Goal: Task Accomplishment & Management: Manage account settings

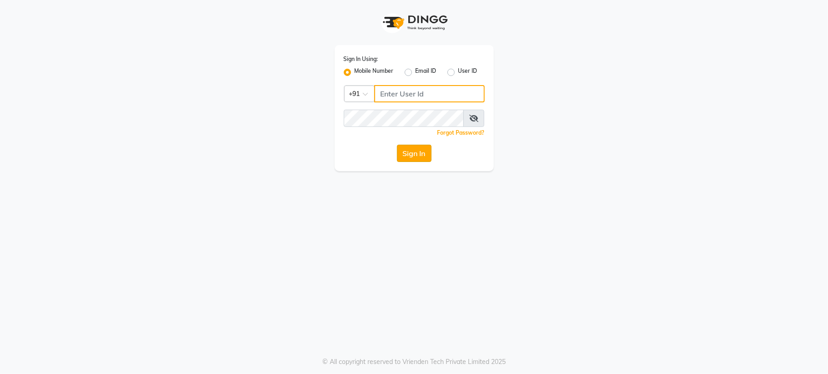
type input "6287595177"
click at [413, 155] on button "Sign In" at bounding box center [414, 153] width 35 height 17
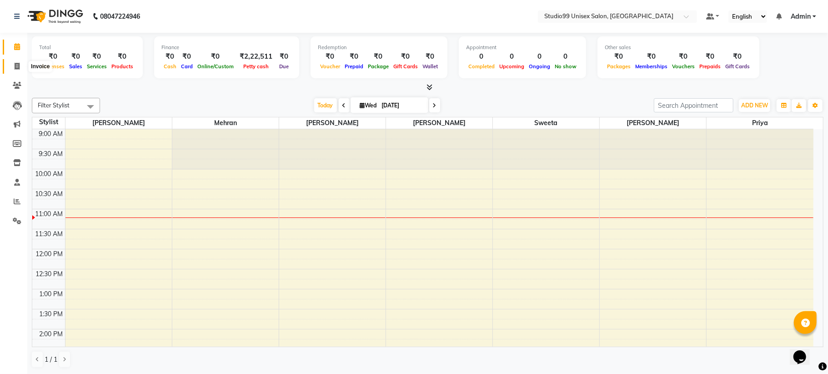
click at [16, 67] on icon at bounding box center [17, 66] width 5 height 7
select select "service"
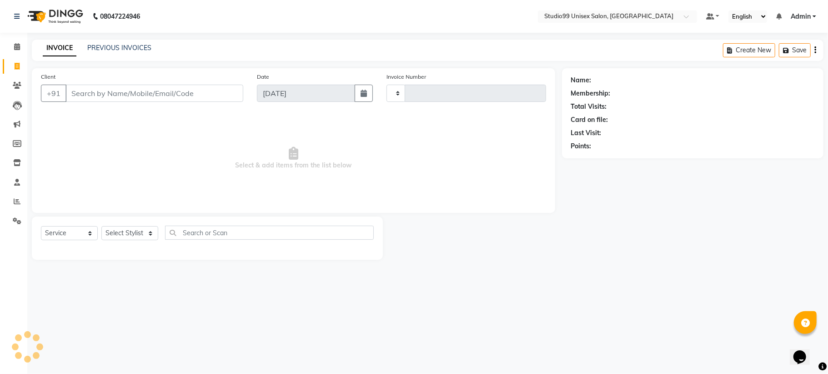
type input "1093"
select select "6061"
click at [120, 50] on link "PREVIOUS INVOICES" at bounding box center [119, 48] width 64 height 8
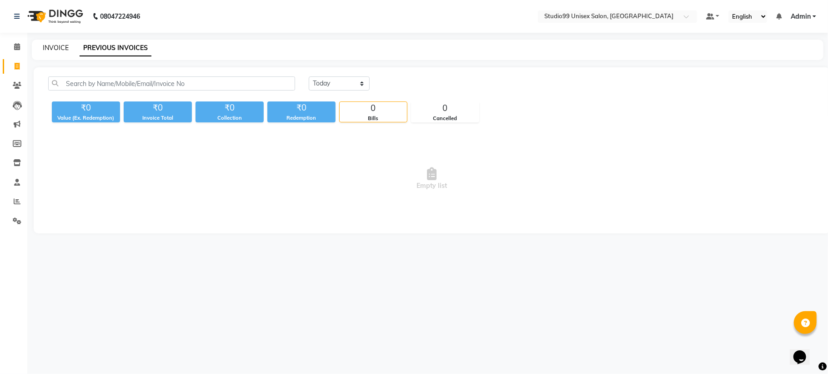
click at [55, 48] on link "INVOICE" at bounding box center [56, 48] width 26 height 8
select select "service"
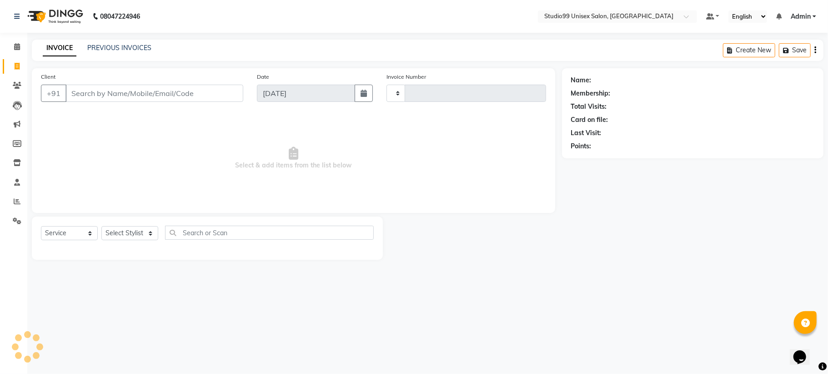
type input "1093"
select select "6061"
click at [91, 93] on input "Client" at bounding box center [155, 93] width 178 height 17
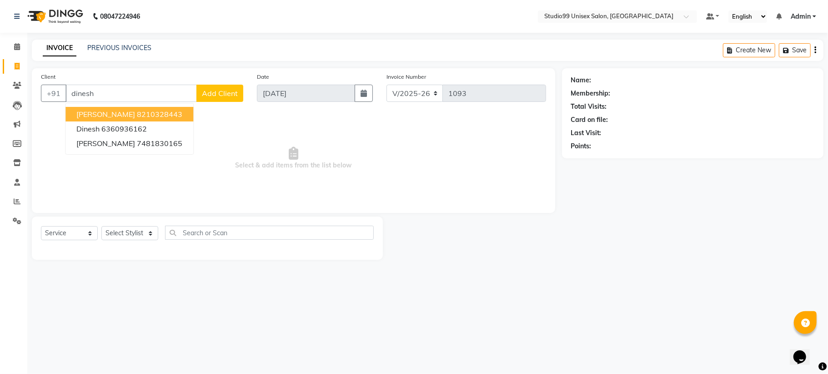
click at [105, 113] on span "[PERSON_NAME]" at bounding box center [105, 114] width 59 height 9
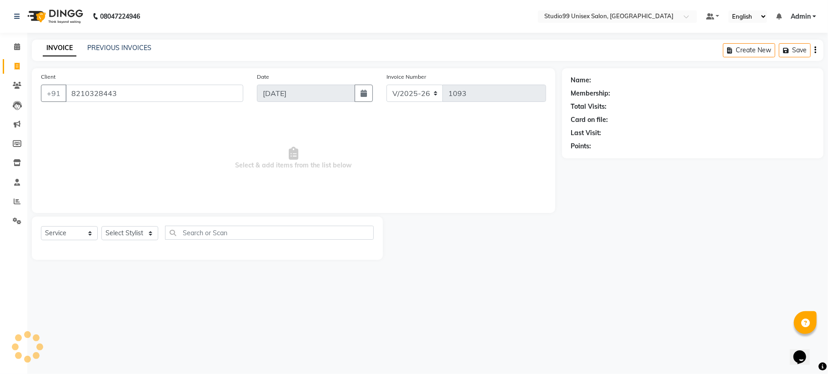
type input "8210328443"
select select "1: Object"
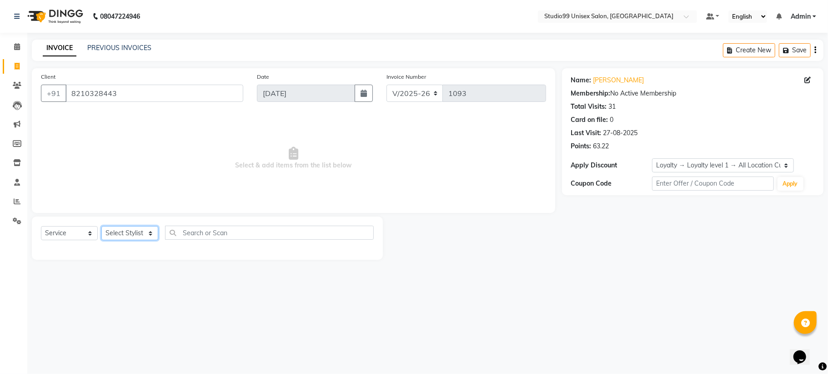
click at [136, 236] on select "Select Stylist Admin [PERSON_NAME] [PERSON_NAME] [PERSON_NAME] [PERSON_NAME] [P…" at bounding box center [129, 233] width 57 height 14
select select "45039"
click at [101, 226] on select "Select Stylist Admin [PERSON_NAME] [PERSON_NAME] [PERSON_NAME] [PERSON_NAME] [P…" at bounding box center [129, 233] width 57 height 14
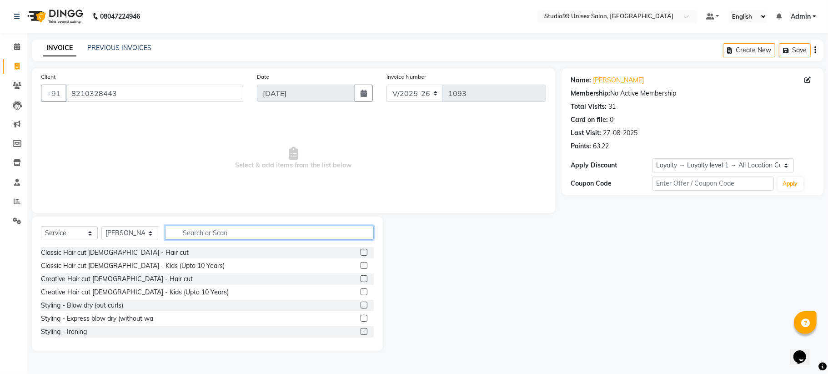
click at [204, 234] on input "text" at bounding box center [269, 233] width 209 height 14
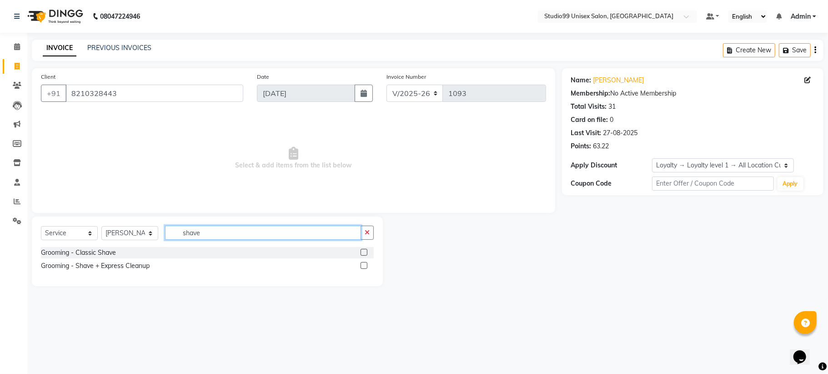
type input "shave"
click at [363, 250] on label at bounding box center [364, 252] width 7 height 7
click at [363, 250] on input "checkbox" at bounding box center [364, 253] width 6 height 6
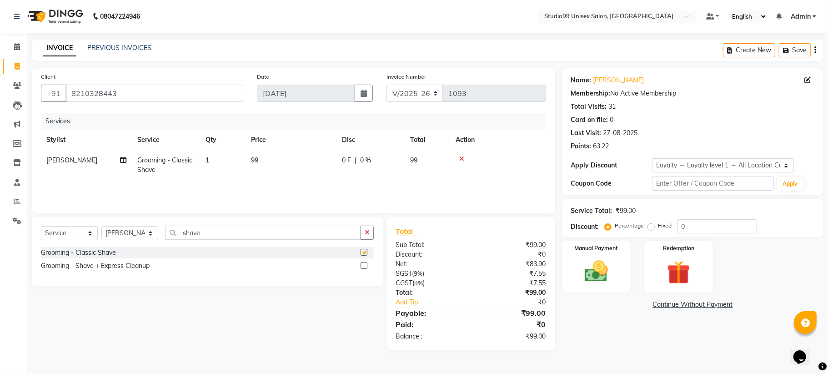
checkbox input "false"
click at [601, 262] on img at bounding box center [597, 271] width 40 height 28
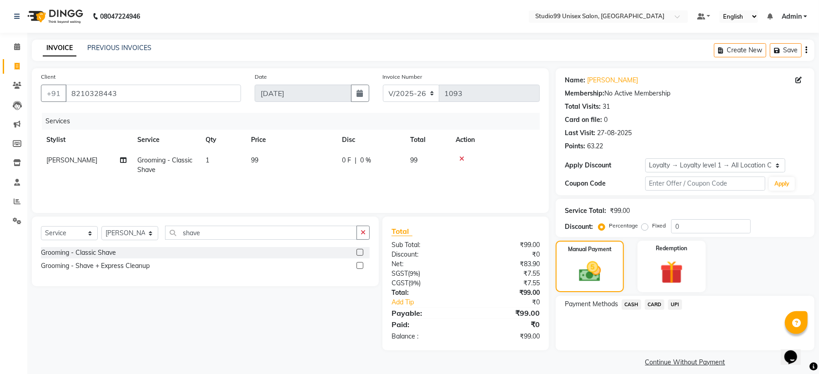
click at [637, 303] on span "CASH" at bounding box center [632, 304] width 20 height 10
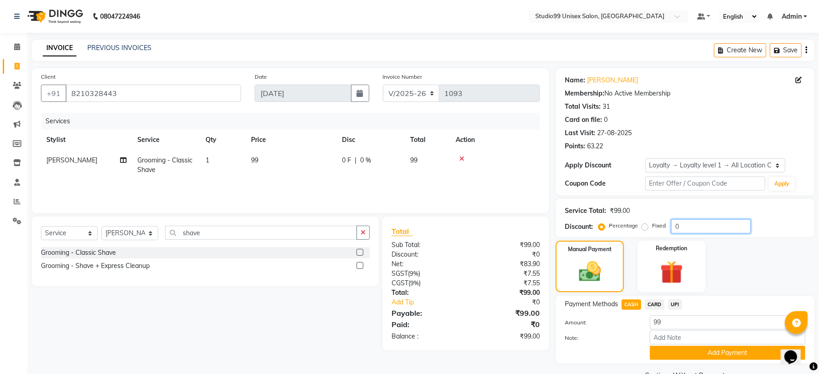
click at [699, 227] on input "0" at bounding box center [711, 226] width 80 height 14
type input "40"
click at [646, 299] on span "CARD" at bounding box center [655, 304] width 20 height 10
type input "59.4"
click at [637, 304] on span "CASH" at bounding box center [632, 304] width 20 height 10
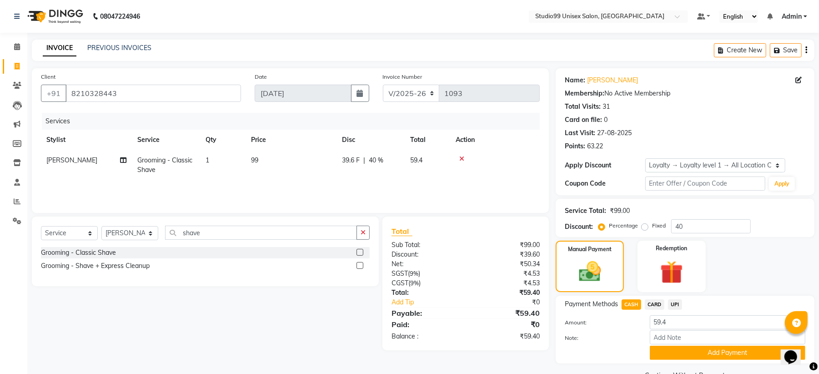
scroll to position [22, 0]
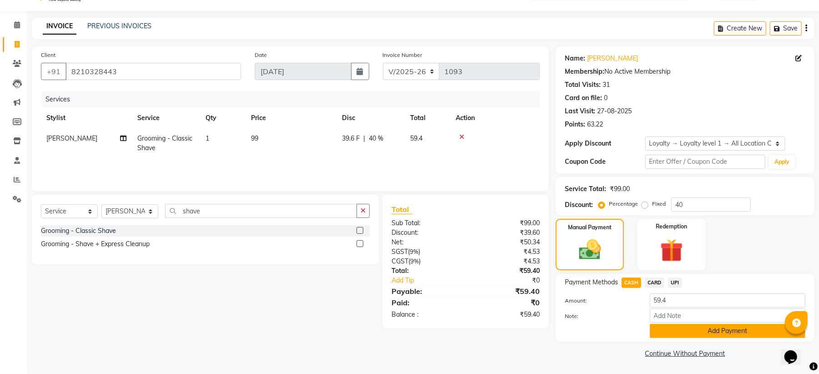
click at [714, 335] on button "Add Payment" at bounding box center [728, 331] width 156 height 14
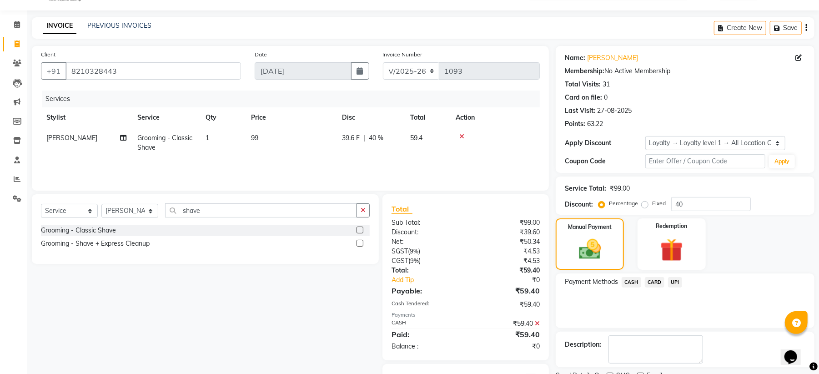
scroll to position [66, 0]
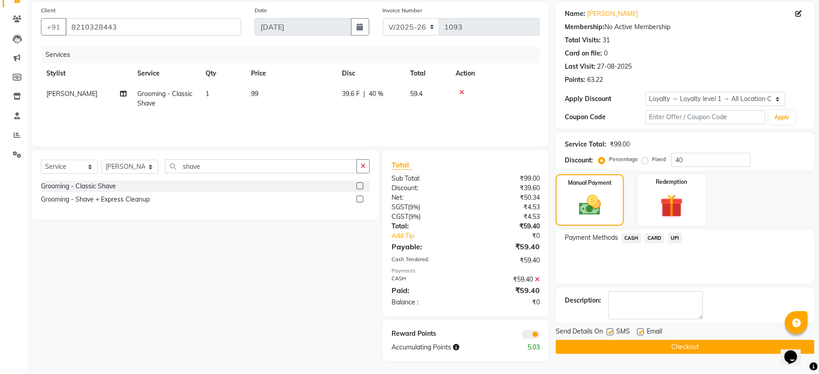
click at [672, 348] on button "Checkout" at bounding box center [685, 347] width 259 height 14
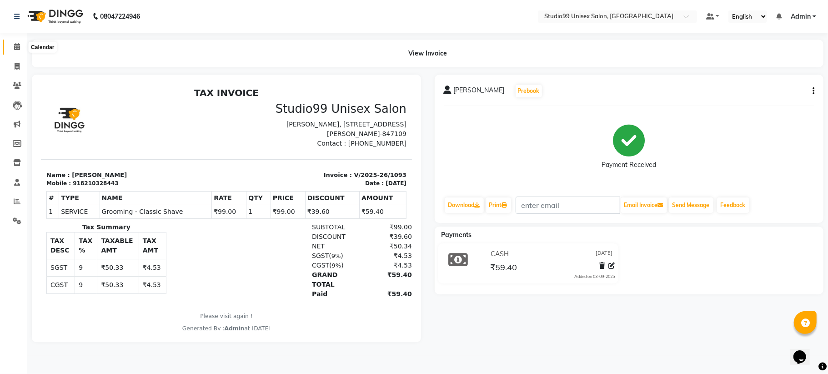
click at [17, 47] on icon at bounding box center [17, 46] width 6 height 7
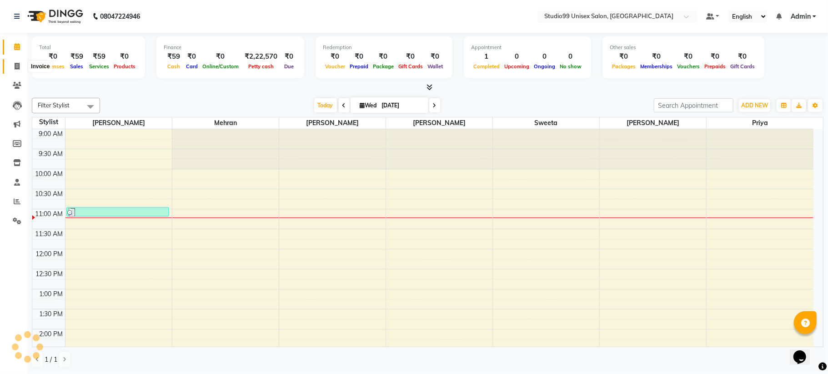
click at [17, 66] on icon at bounding box center [17, 66] width 5 height 7
select select "6061"
select select "service"
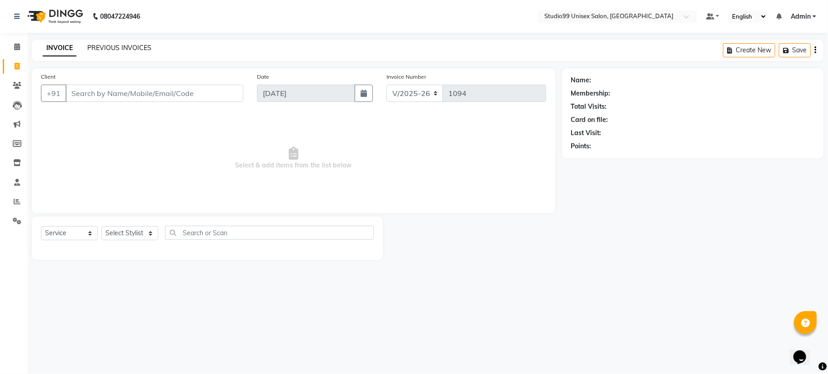
click at [90, 45] on link "PREVIOUS INVOICES" at bounding box center [119, 48] width 64 height 8
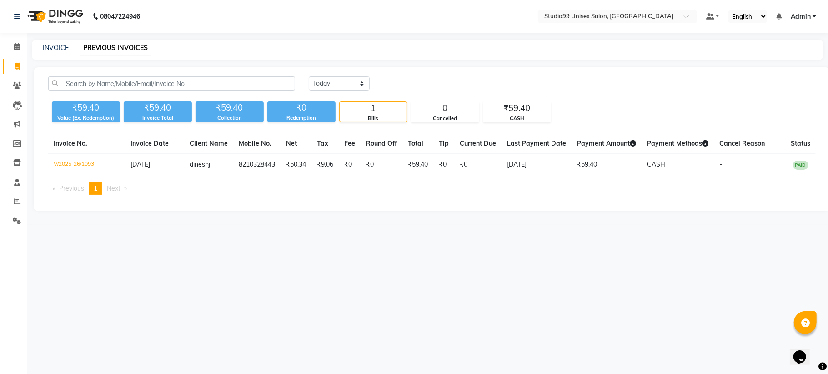
click at [323, 76] on div "[DATE] [DATE] Custom Range ₹59.40 Value (Ex. Redemption) ₹59.40 Invoice Total ₹…" at bounding box center [432, 139] width 797 height 144
click at [828, 374] on html "08047224946 Select Location × Studio99 Unisex Salon, [PERSON_NAME] Default Pane…" at bounding box center [414, 187] width 828 height 374
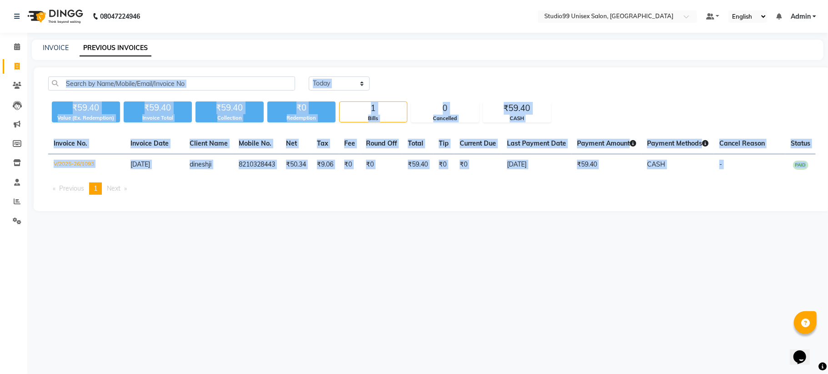
click at [244, 43] on div "INVOICE PREVIOUS INVOICES" at bounding box center [422, 48] width 781 height 10
click at [241, 43] on div "INVOICE PREVIOUS INVOICES" at bounding box center [422, 48] width 781 height 10
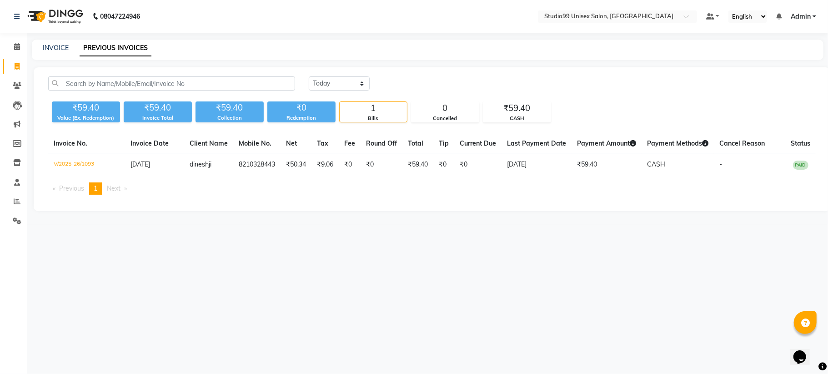
click at [51, 42] on div "INVOICE PREVIOUS INVOICES" at bounding box center [428, 50] width 792 height 20
click at [54, 49] on link "INVOICE" at bounding box center [56, 48] width 26 height 8
select select "service"
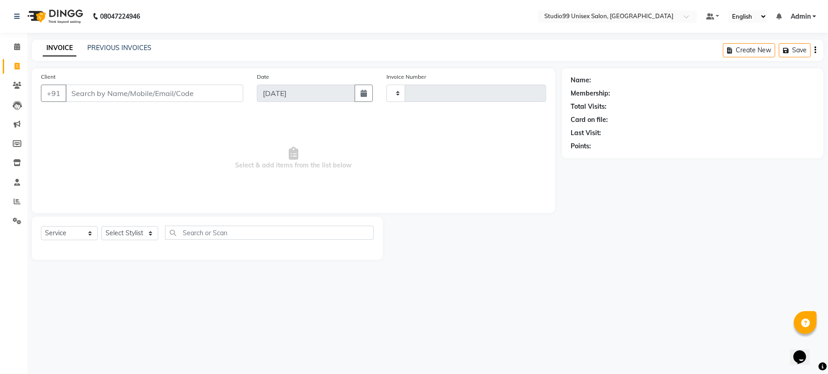
type input "1094"
select select "6061"
click at [112, 90] on input "Client" at bounding box center [155, 93] width 178 height 17
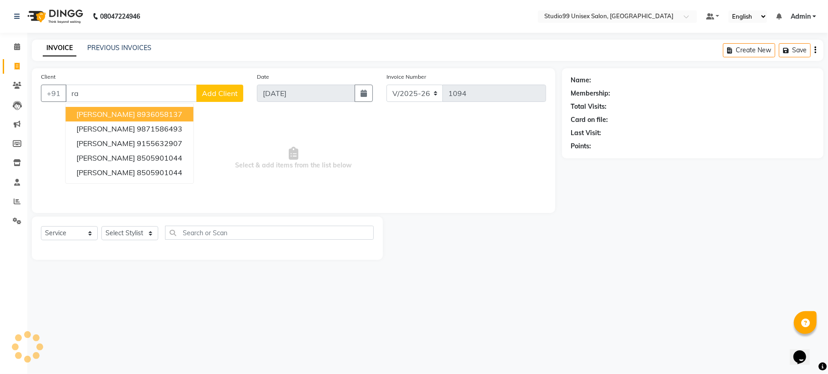
type input "r"
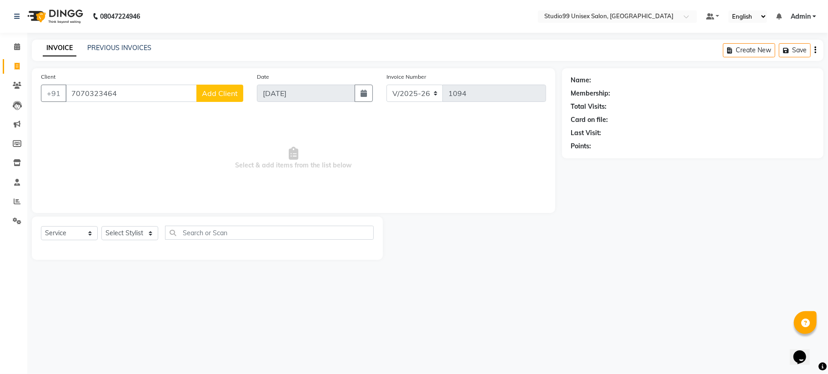
type input "7070323464"
click at [228, 95] on span "Add Client" at bounding box center [220, 93] width 36 height 9
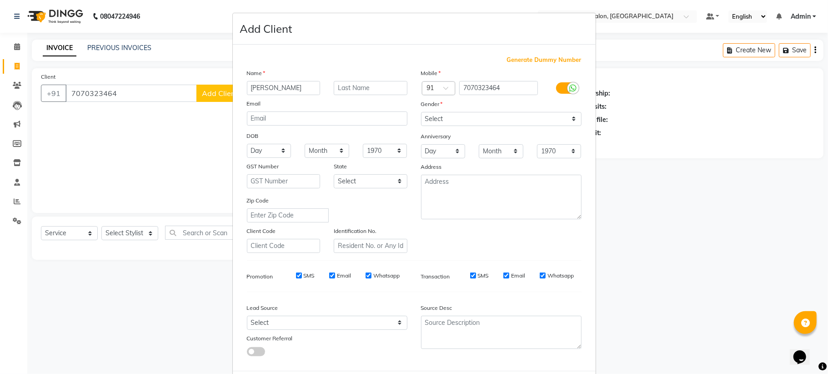
type input "[PERSON_NAME]"
type input "bhansaghar"
click at [463, 117] on select "Select [DEMOGRAPHIC_DATA] [DEMOGRAPHIC_DATA] Other Prefer Not To Say" at bounding box center [501, 119] width 161 height 14
select select "[DEMOGRAPHIC_DATA]"
click at [421, 112] on select "Select [DEMOGRAPHIC_DATA] [DEMOGRAPHIC_DATA] Other Prefer Not To Say" at bounding box center [501, 119] width 161 height 14
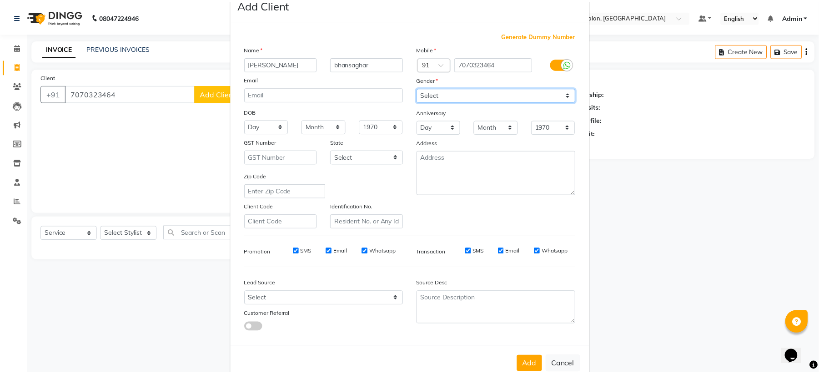
scroll to position [44, 0]
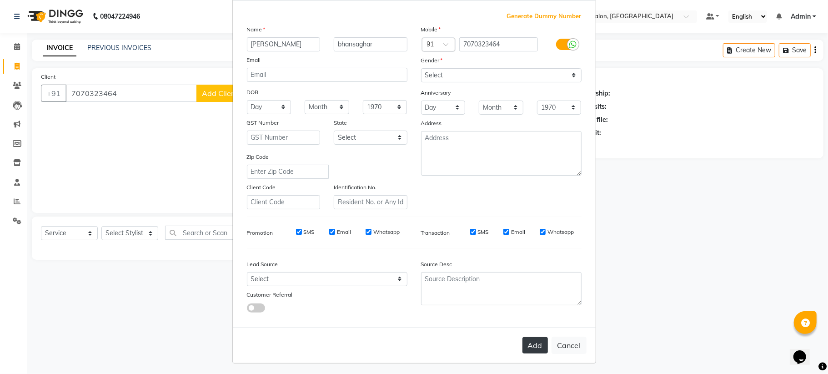
click at [529, 342] on button "Add" at bounding box center [535, 345] width 25 height 16
select select
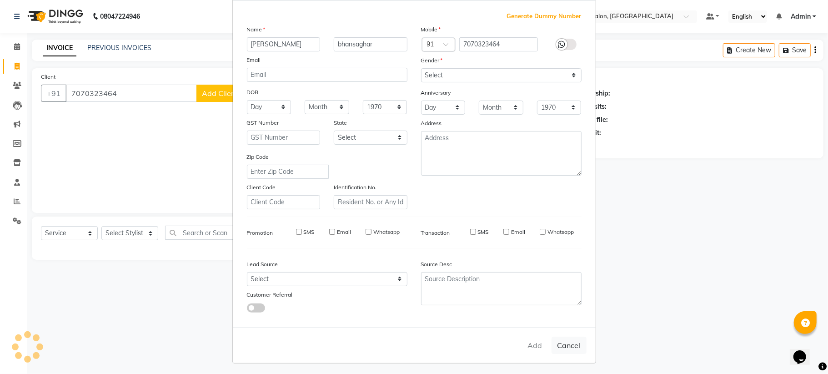
select select
checkbox input "false"
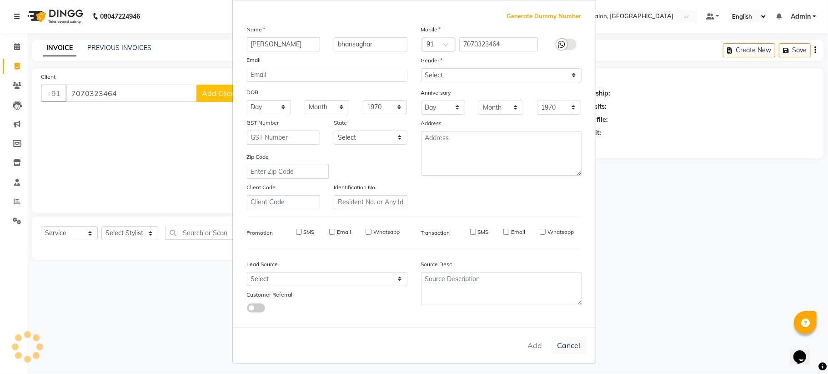
checkbox input "false"
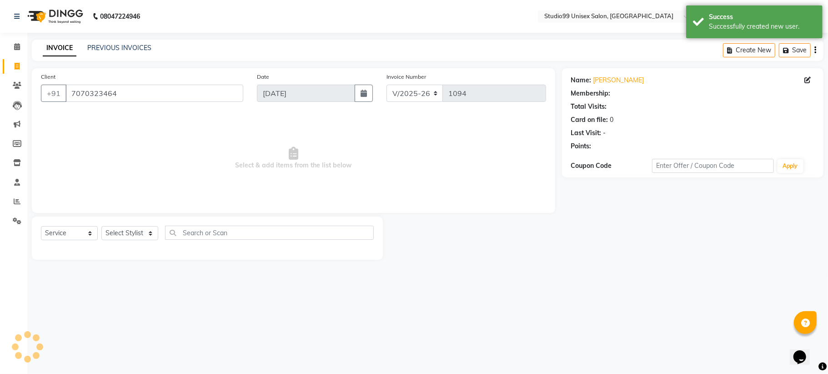
select select "1: Object"
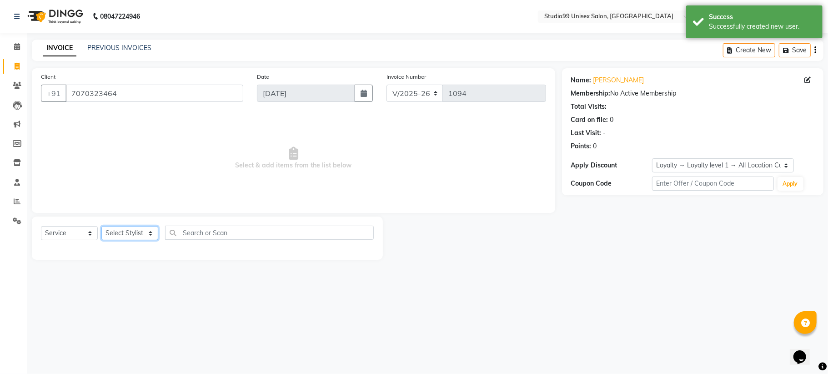
click at [139, 235] on select "Select Stylist Admin [PERSON_NAME] [PERSON_NAME] [PERSON_NAME] [PERSON_NAME] [P…" at bounding box center [129, 233] width 57 height 14
select select "45039"
click at [101, 226] on select "Select Stylist Admin [PERSON_NAME] [PERSON_NAME] [PERSON_NAME] [PERSON_NAME] [P…" at bounding box center [129, 233] width 57 height 14
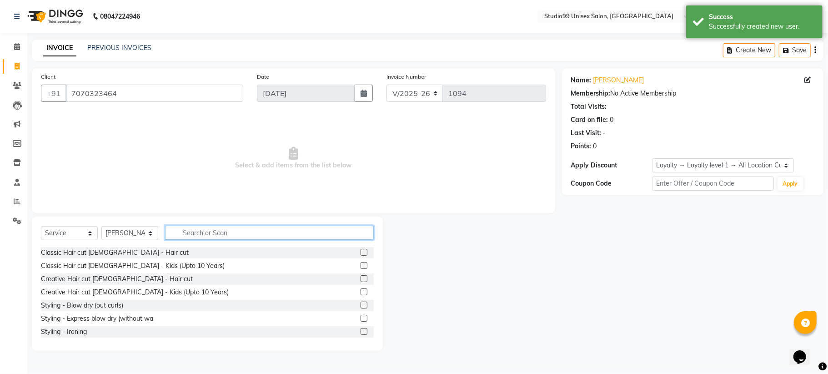
click at [212, 229] on input "text" at bounding box center [269, 233] width 209 height 14
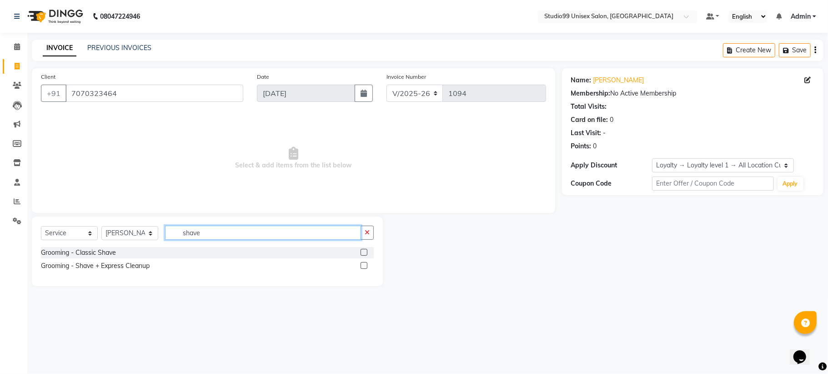
type input "shave"
click at [362, 251] on label at bounding box center [364, 252] width 7 height 7
click at [362, 251] on input "checkbox" at bounding box center [364, 253] width 6 height 6
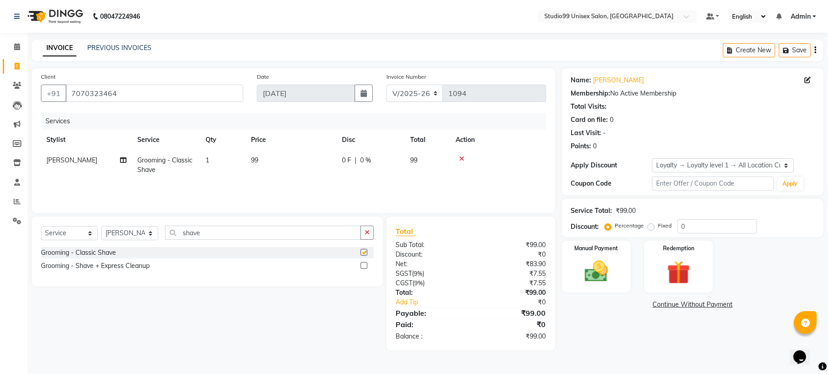
checkbox input "false"
click at [696, 230] on input "0" at bounding box center [718, 226] width 80 height 14
type input "40"
click at [603, 273] on img at bounding box center [597, 271] width 40 height 28
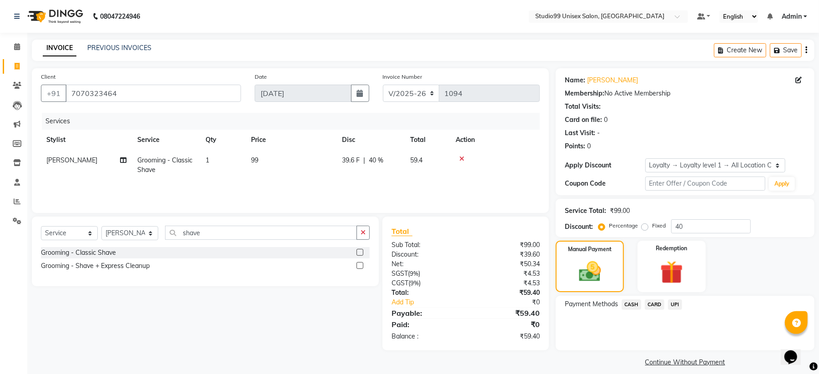
click at [631, 303] on span "CASH" at bounding box center [632, 304] width 20 height 10
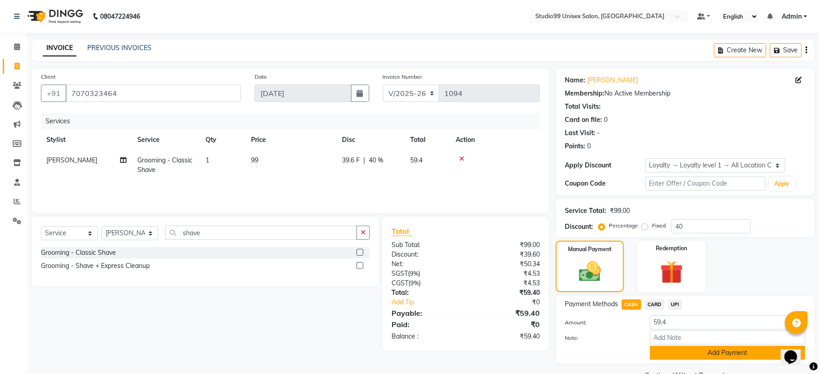
click at [713, 353] on button "Add Payment" at bounding box center [728, 353] width 156 height 14
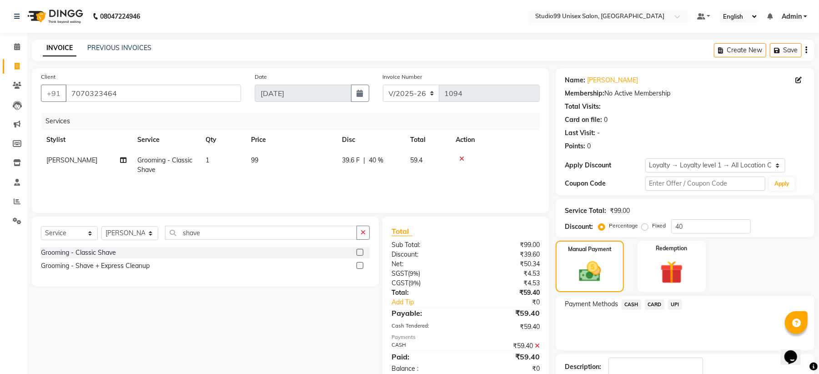
scroll to position [66, 0]
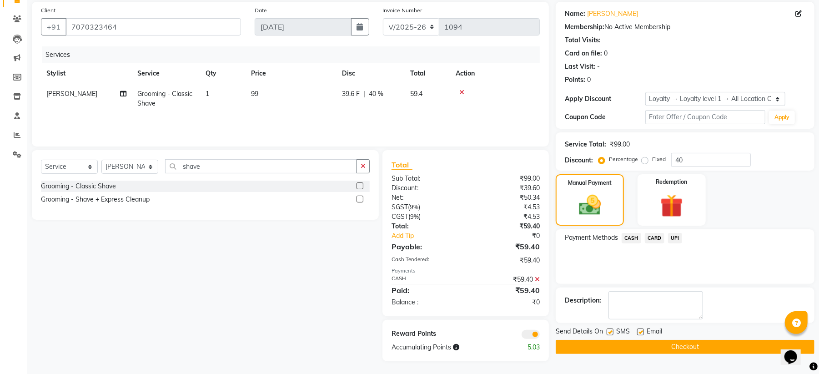
click at [682, 349] on button "Checkout" at bounding box center [685, 347] width 259 height 14
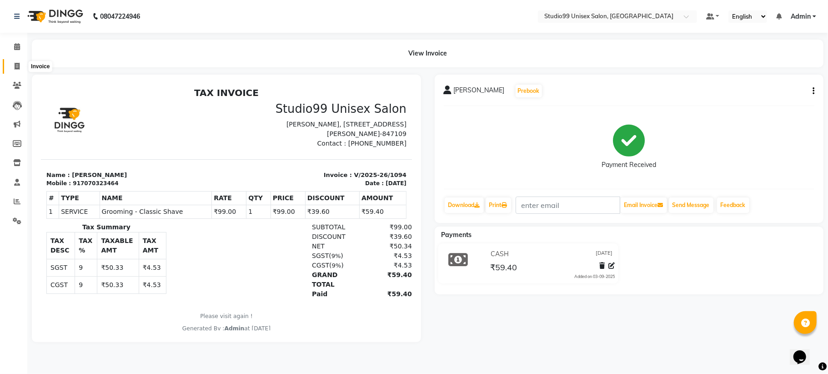
click at [17, 68] on icon at bounding box center [17, 66] width 5 height 7
select select "service"
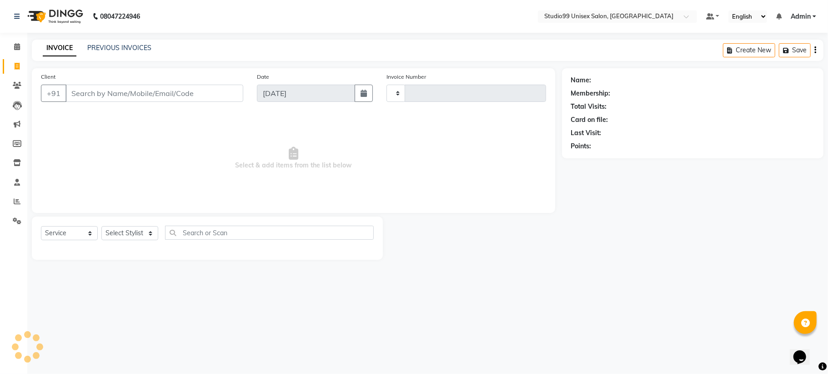
type input "1095"
select select "6061"
click at [110, 44] on link "PREVIOUS INVOICES" at bounding box center [119, 48] width 64 height 8
